Goal: Task Accomplishment & Management: Manage account settings

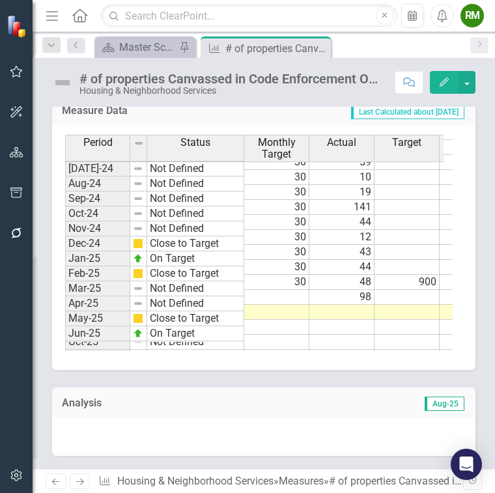
scroll to position [607, 0]
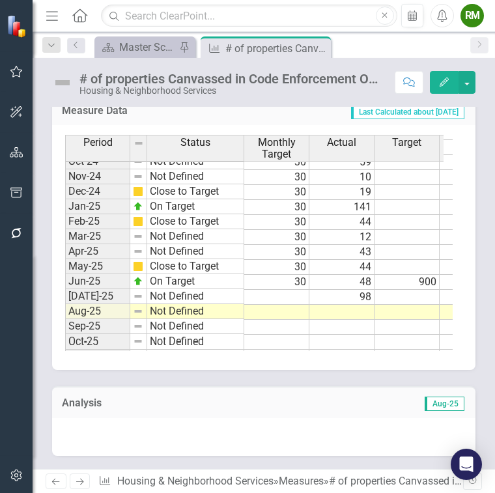
click at [349, 309] on tbody "Jan-24 On Target 30 110 950 Feb-24 Not Defined 30 120 1,070 Mar-24 Close to Tar…" at bounding box center [350, 207] width 570 height 375
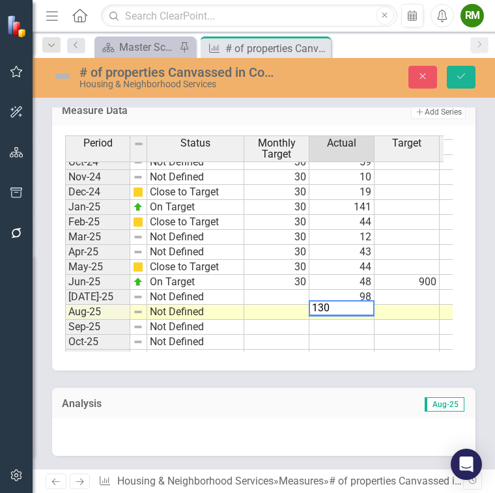
click at [65, 332] on div "Period Status Monthly Target Actual Target Estimate Actual/YTD Monthly Oct-23 N…" at bounding box center [65, 171] width 0 height 447
click at [298, 292] on td at bounding box center [276, 297] width 65 height 15
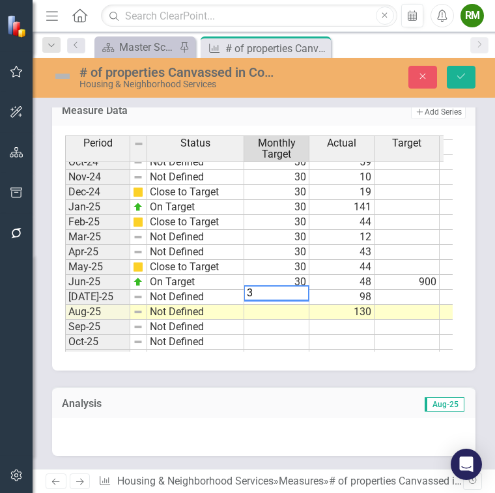
type textarea "30"
drag, startPoint x: 357, startPoint y: 250, endPoint x: 424, endPoint y: 204, distance: 81.0
click at [357, 250] on td "43" at bounding box center [342, 252] width 65 height 15
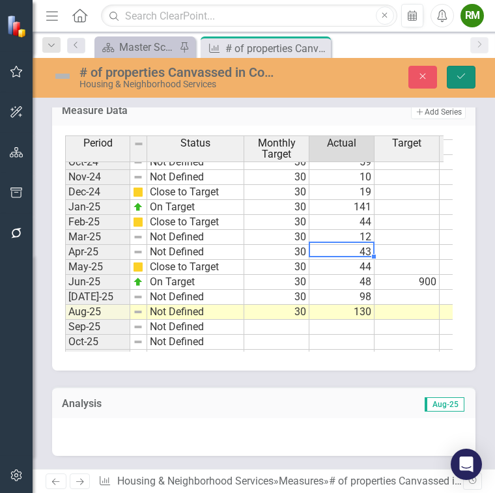
click at [463, 73] on icon "Save" at bounding box center [462, 76] width 12 height 9
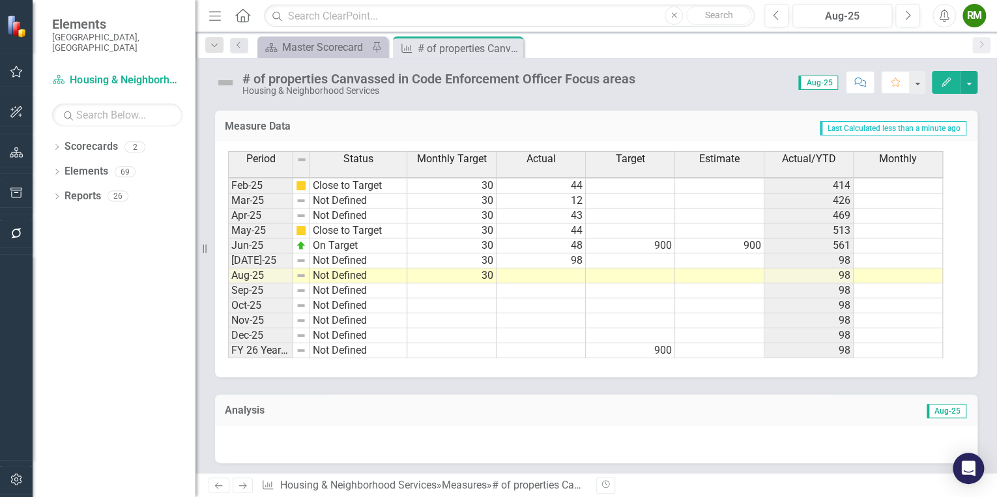
scroll to position [656, 0]
click at [529, 273] on tbody "Sep-23 On Target 30 96 620 Oct-23 Not Defined 30 81 701 Nov-23 Not Defined 30 1…" at bounding box center [585, 139] width 715 height 435
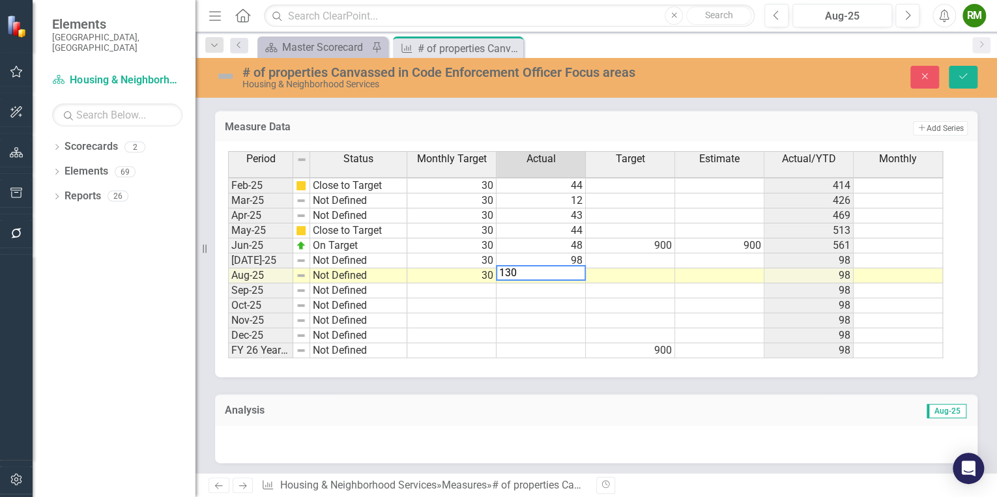
type textarea "130"
click at [228, 321] on div "Period Status Monthly Target Actual Target Estimate Actual/YTD Monthly Jan-24 O…" at bounding box center [228, 157] width 0 height 402
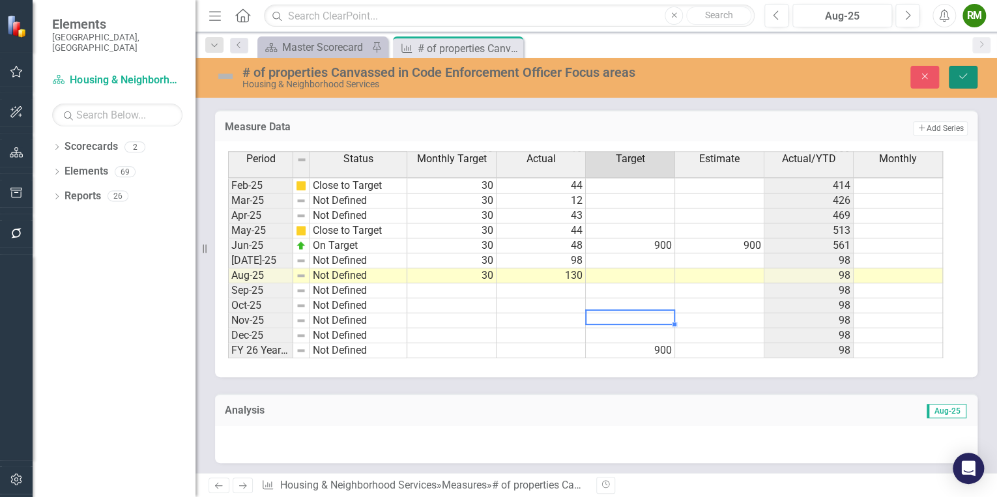
click at [972, 81] on button "Save" at bounding box center [963, 77] width 29 height 23
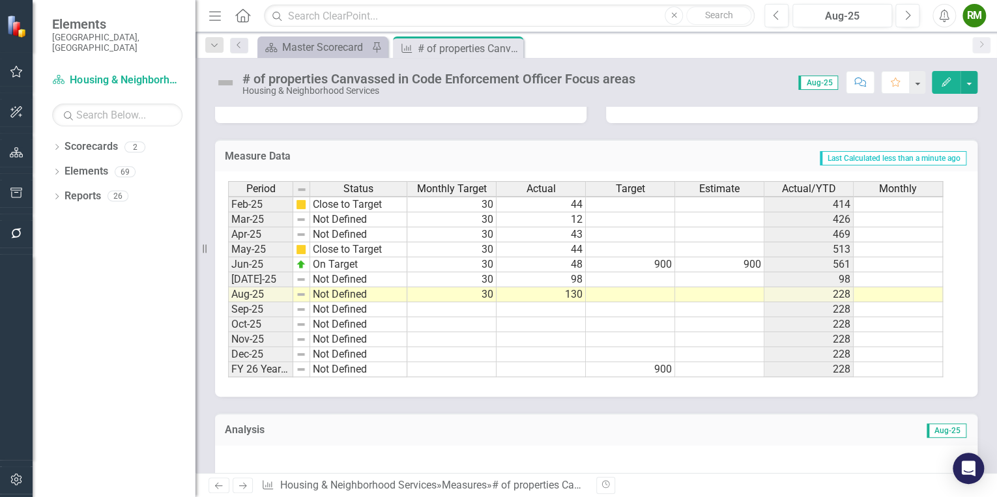
scroll to position [646, 0]
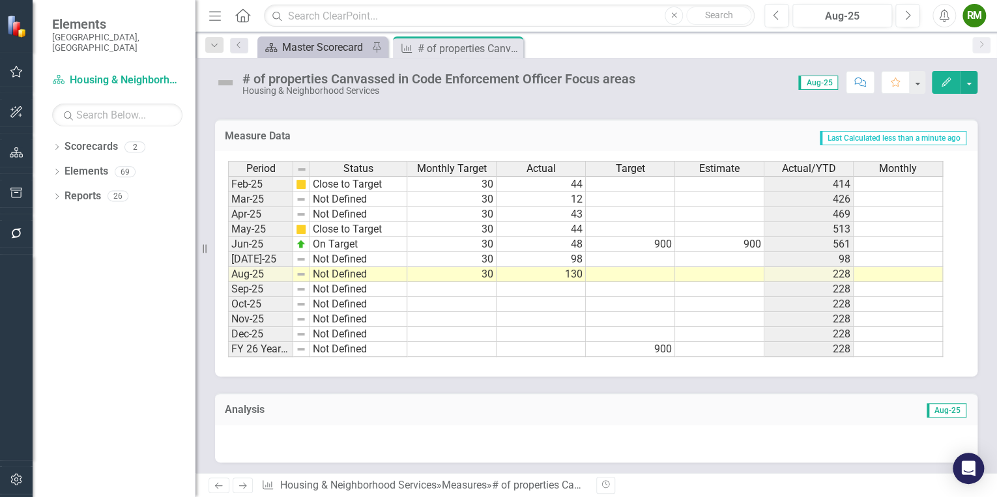
click at [324, 44] on div "Master Scorecard" at bounding box center [325, 47] width 86 height 16
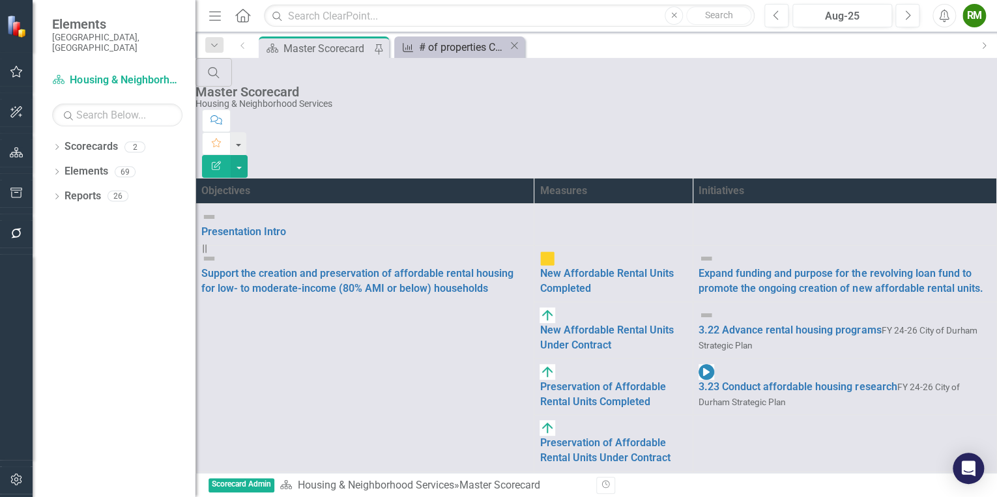
click at [448, 44] on div "# of properties Canvassed in Code Enforcement Officer Focus areas" at bounding box center [463, 47] width 89 height 16
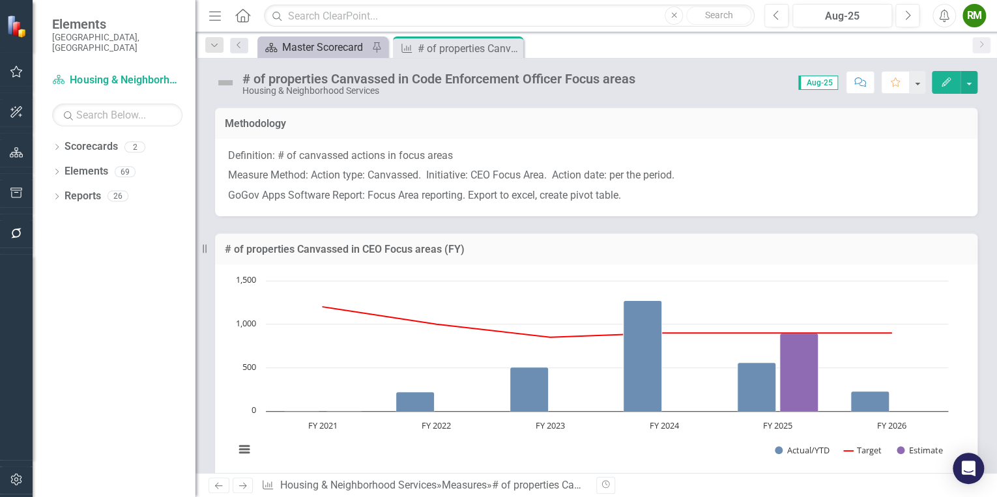
click at [308, 44] on div "Master Scorecard" at bounding box center [325, 47] width 86 height 16
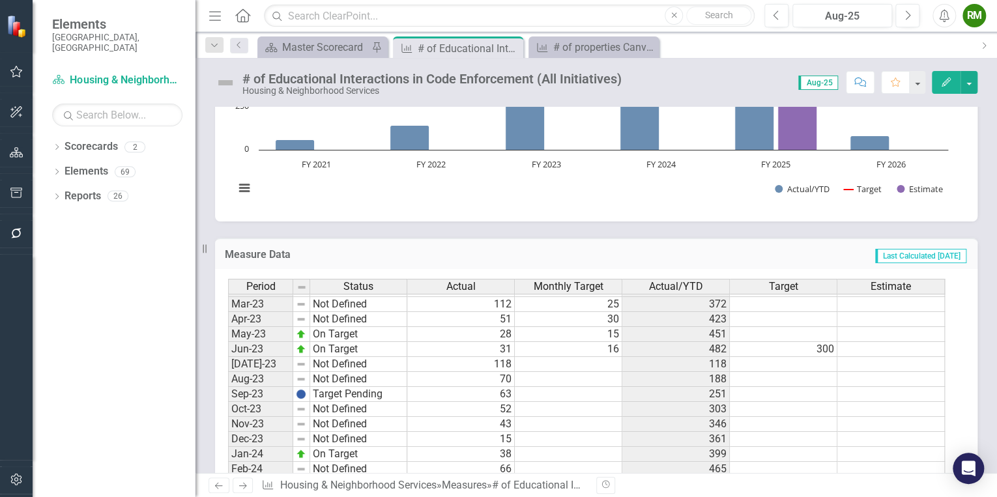
scroll to position [365, 0]
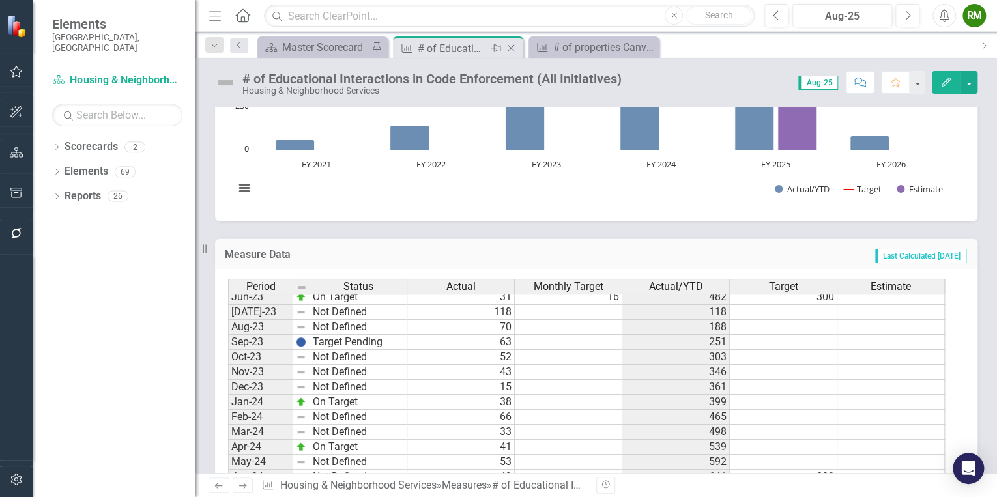
click at [514, 48] on icon "Close" at bounding box center [510, 48] width 13 height 10
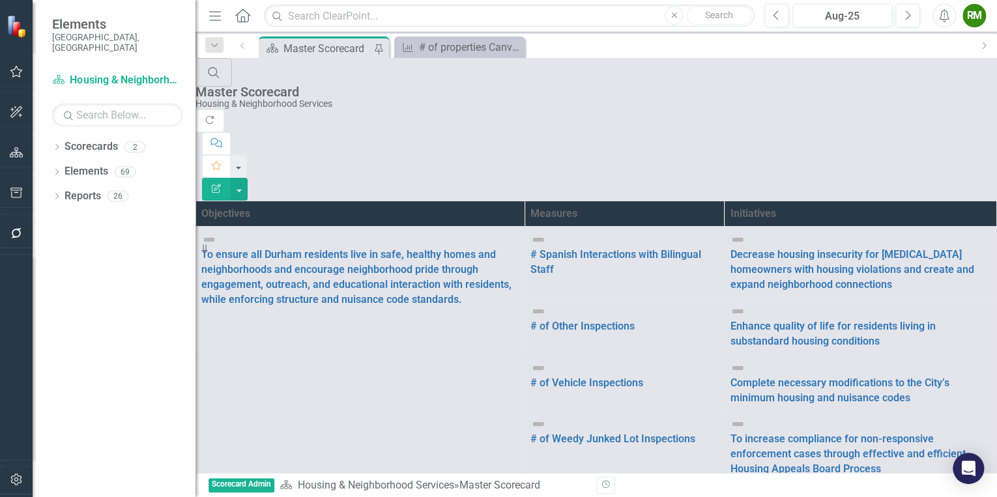
scroll to position [313, 0]
click at [0, 0] on icon at bounding box center [0, 0] width 0 height 0
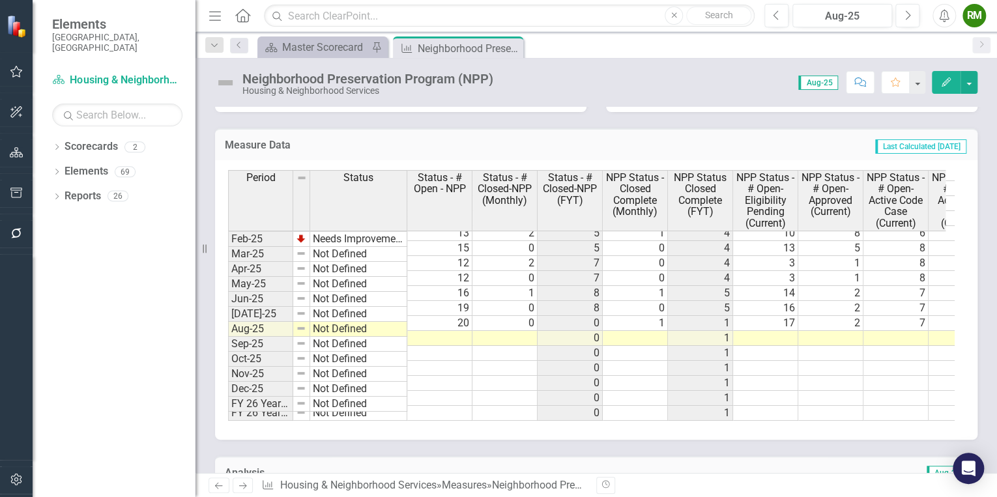
scroll to position [991, 0]
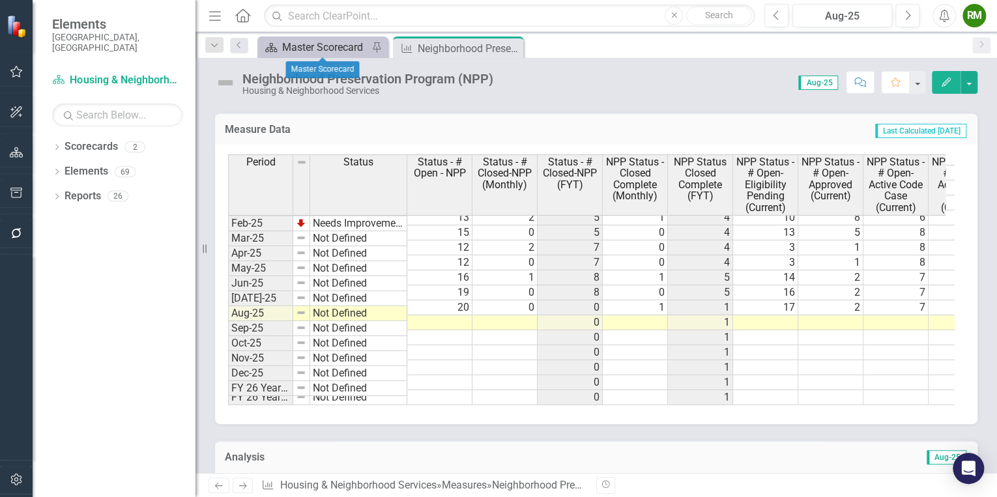
click at [292, 45] on div "Master Scorecard" at bounding box center [325, 47] width 86 height 16
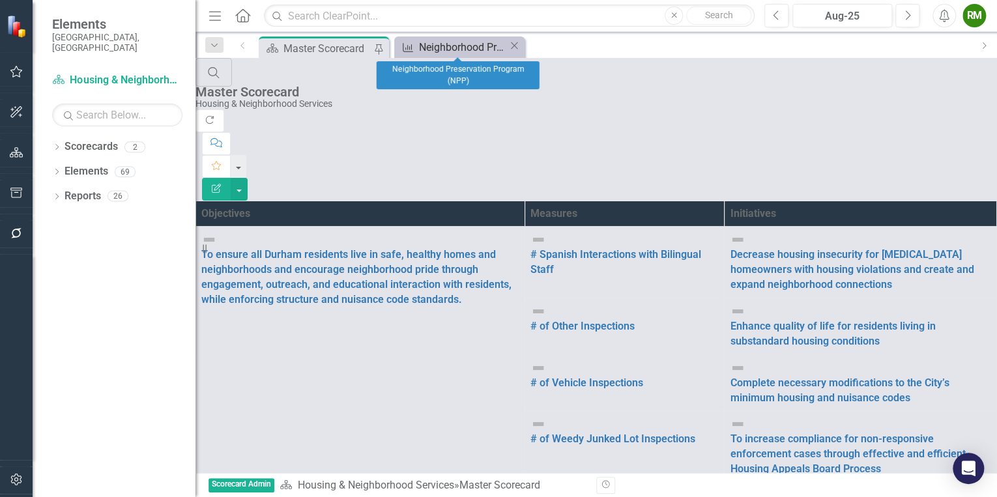
click at [441, 47] on div "Neighborhood Preservation Program (NPP)" at bounding box center [463, 47] width 89 height 16
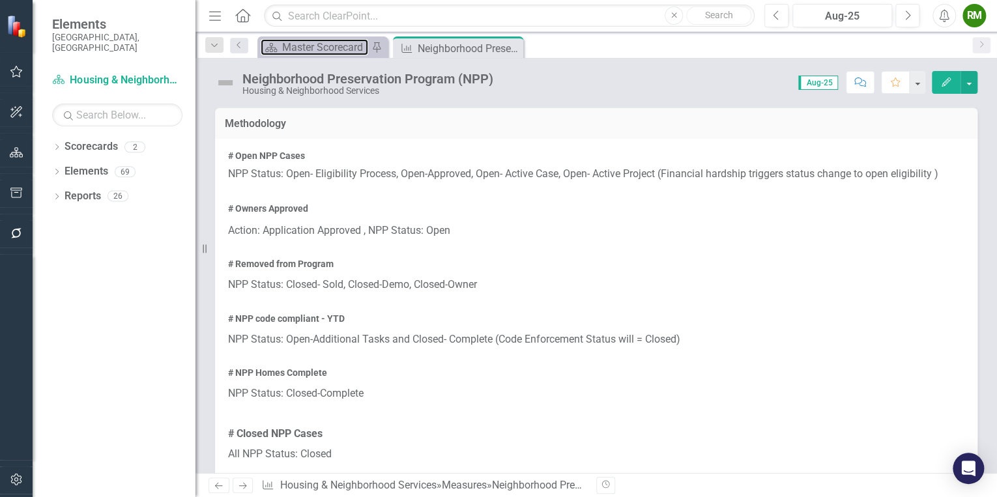
drag, startPoint x: 321, startPoint y: 41, endPoint x: 321, endPoint y: 34, distance: 7.2
click at [321, 40] on div "Master Scorecard" at bounding box center [325, 47] width 86 height 16
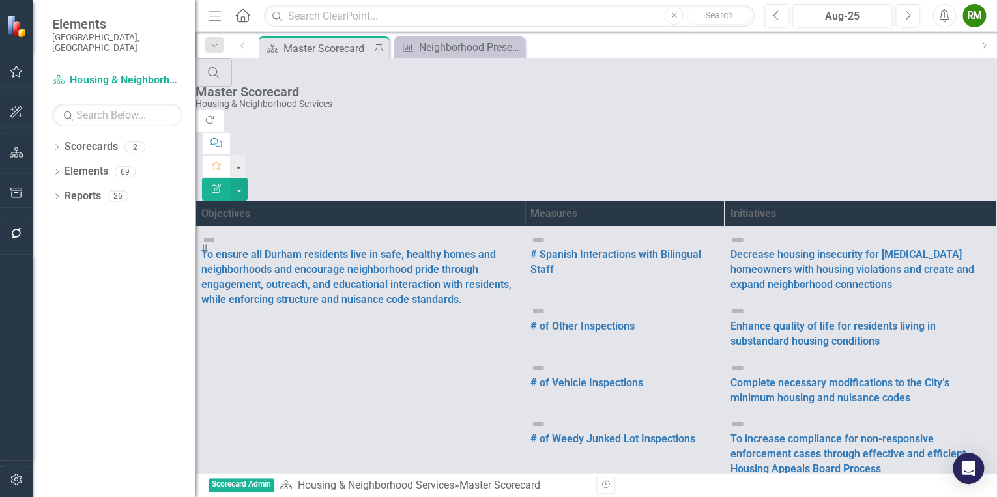
scroll to position [313, 0]
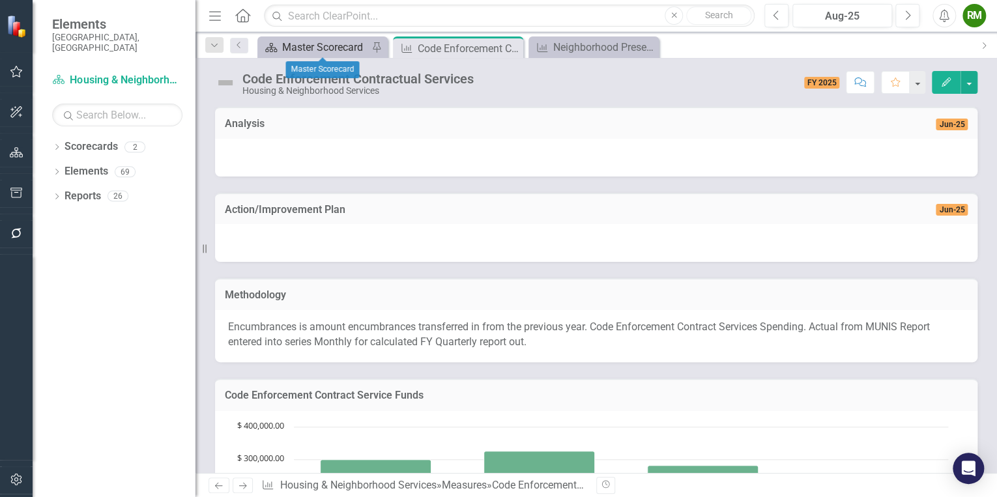
click at [327, 52] on div "Master Scorecard" at bounding box center [325, 47] width 86 height 16
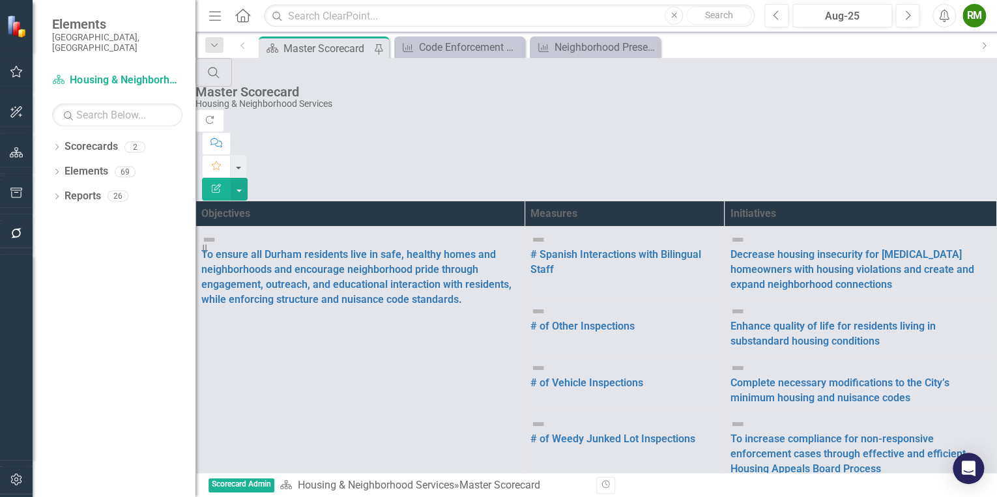
scroll to position [261, 0]
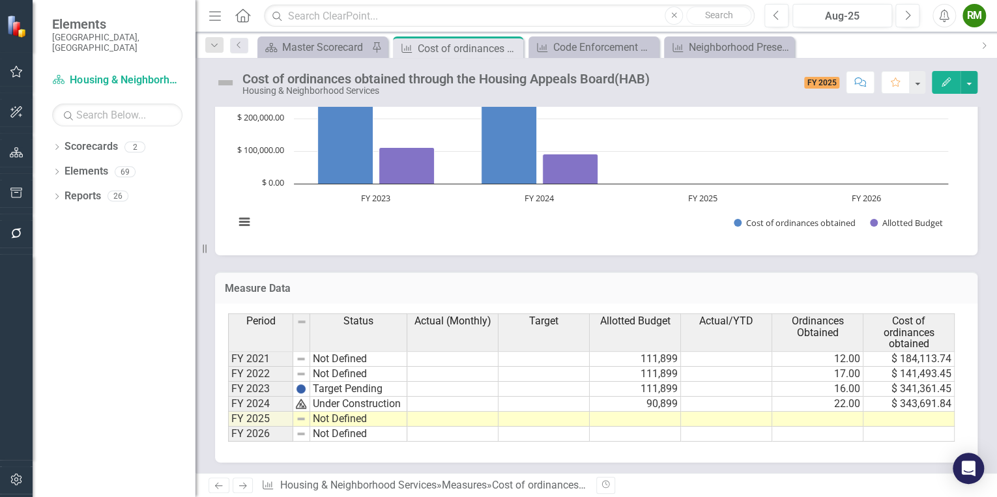
scroll to position [359, 0]
